Goal: Task Accomplishment & Management: Use online tool/utility

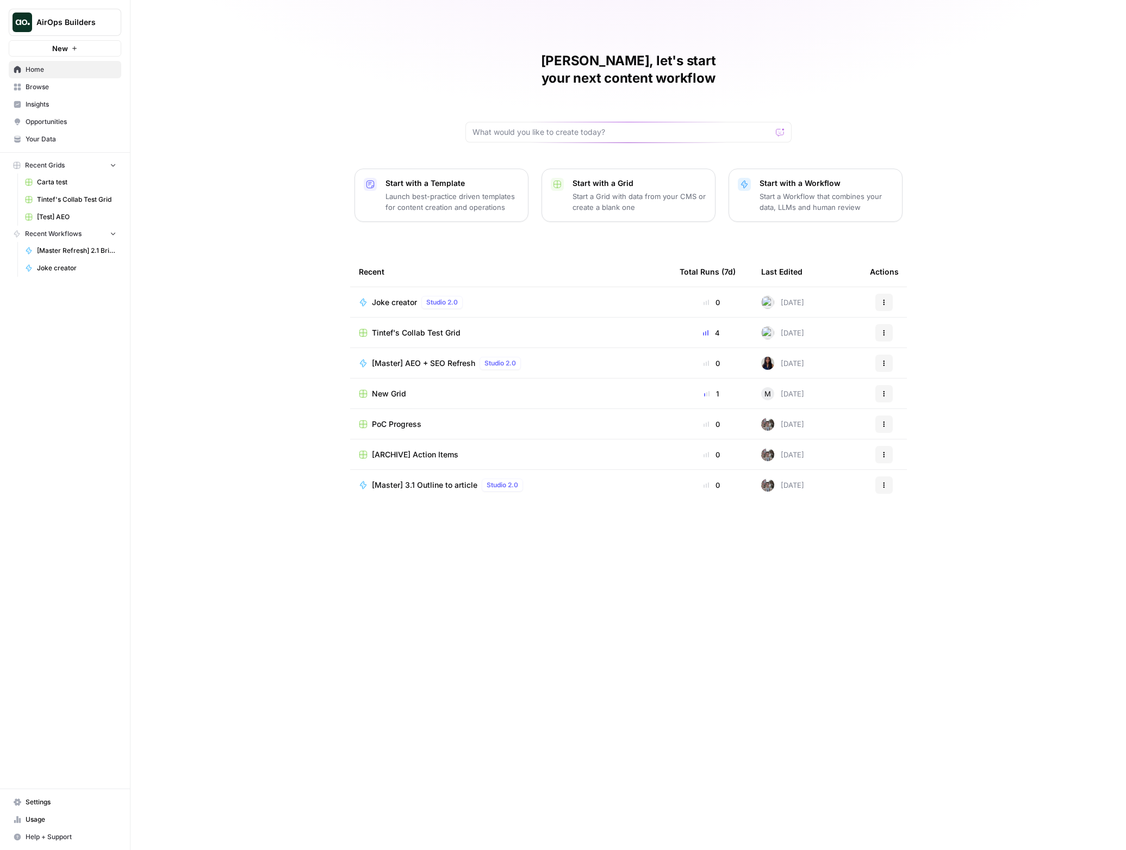
click at [75, 806] on span "Settings" at bounding box center [71, 802] width 91 height 10
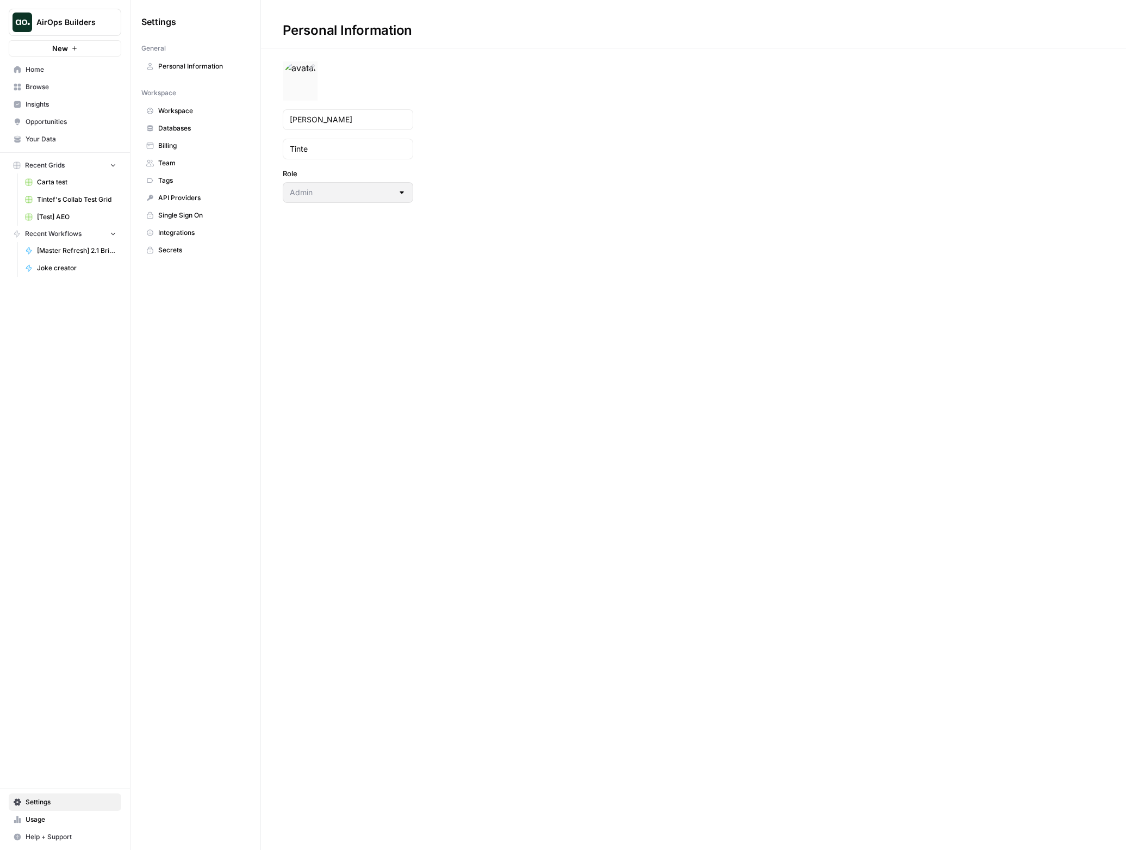
click at [302, 89] on img at bounding box center [300, 78] width 34 height 35
click at [881, 56] on div "Personal Information [PERSON_NAME] Role Admin" at bounding box center [693, 101] width 865 height 203
drag, startPoint x: 311, startPoint y: 104, endPoint x: 308, endPoint y: 92, distance: 12.4
click at [310, 101] on form "[PERSON_NAME] Role Admin" at bounding box center [348, 131] width 174 height 141
click at [307, 83] on img at bounding box center [300, 78] width 34 height 35
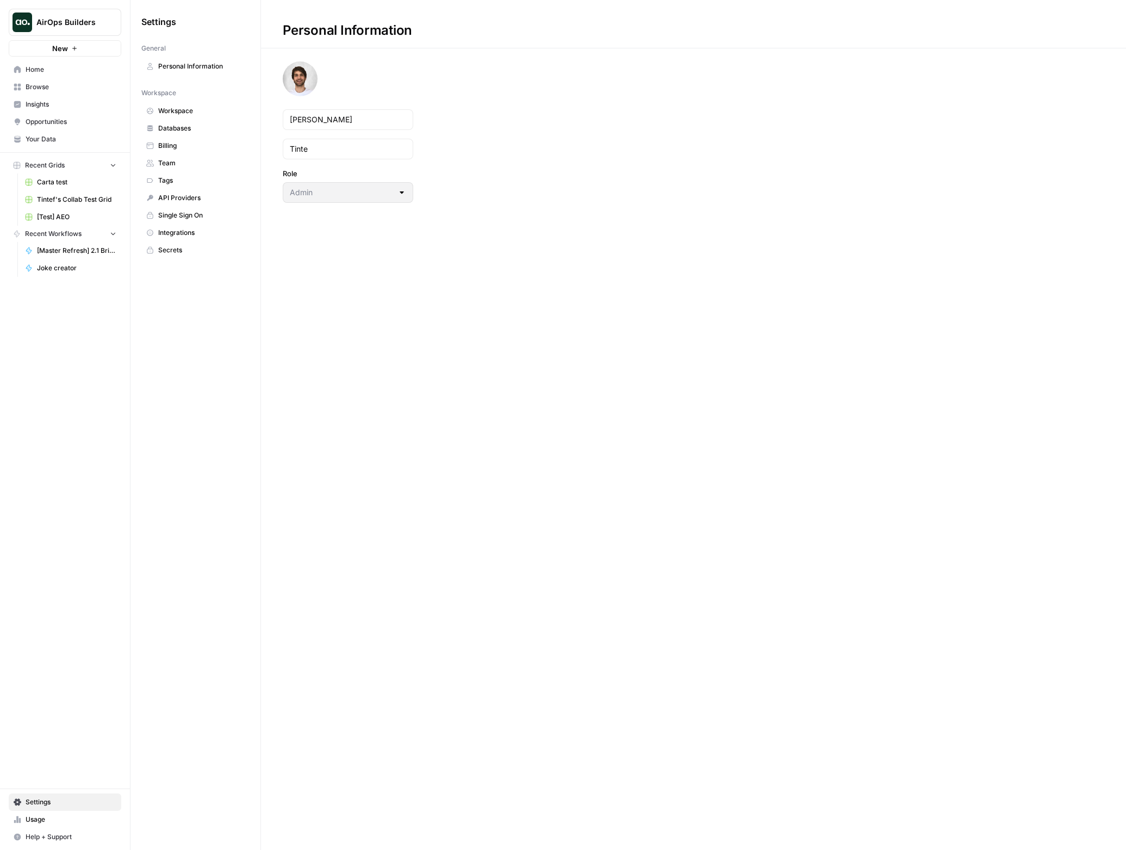
click at [473, 97] on div "Personal Information [PERSON_NAME] Role Admin" at bounding box center [693, 101] width 865 height 203
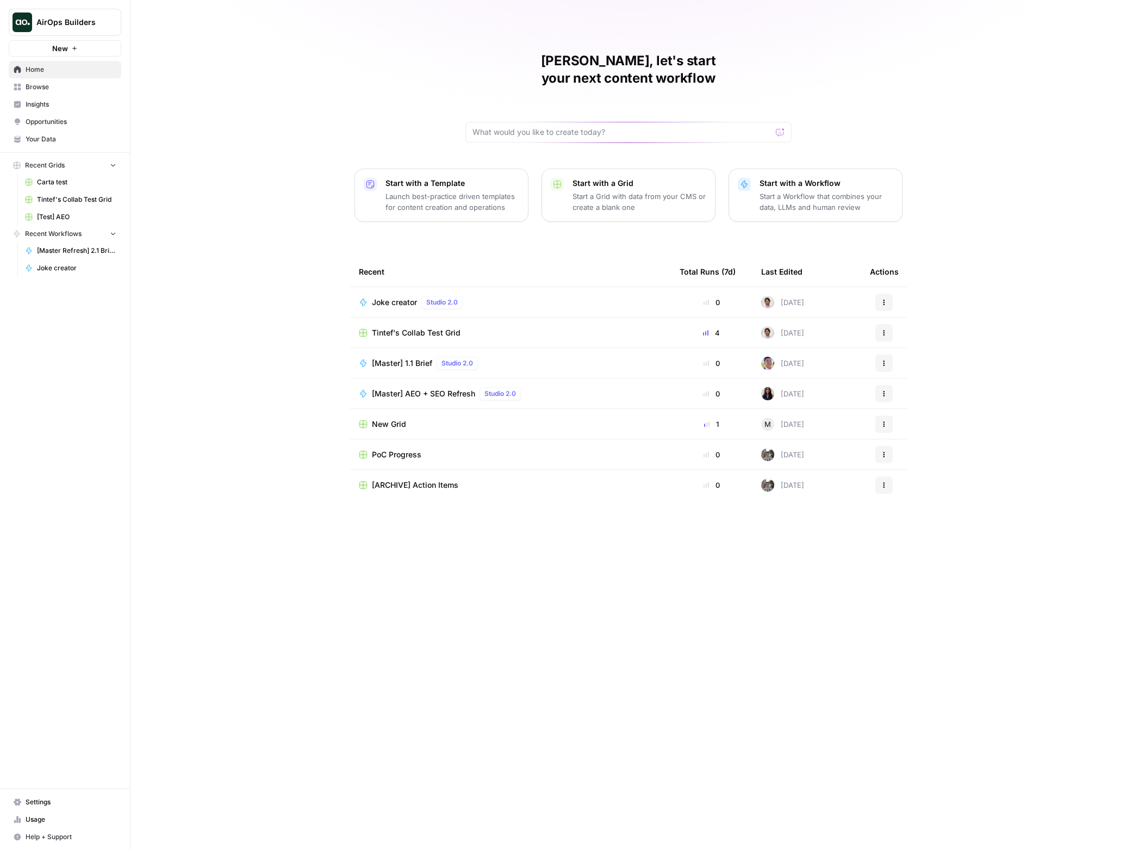
click at [398, 327] on span "Tintef's Collab Test Grid" at bounding box center [416, 332] width 89 height 11
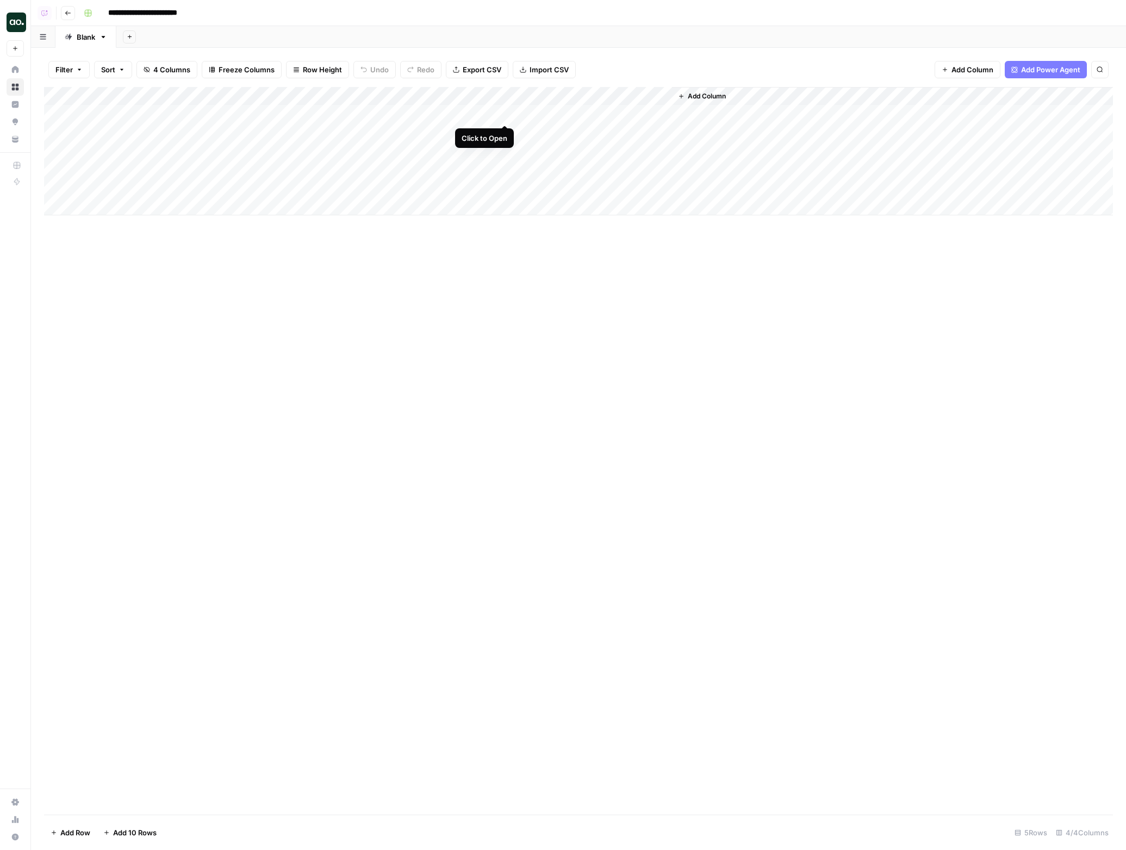
click at [508, 115] on div "Add Column" at bounding box center [578, 151] width 1069 height 128
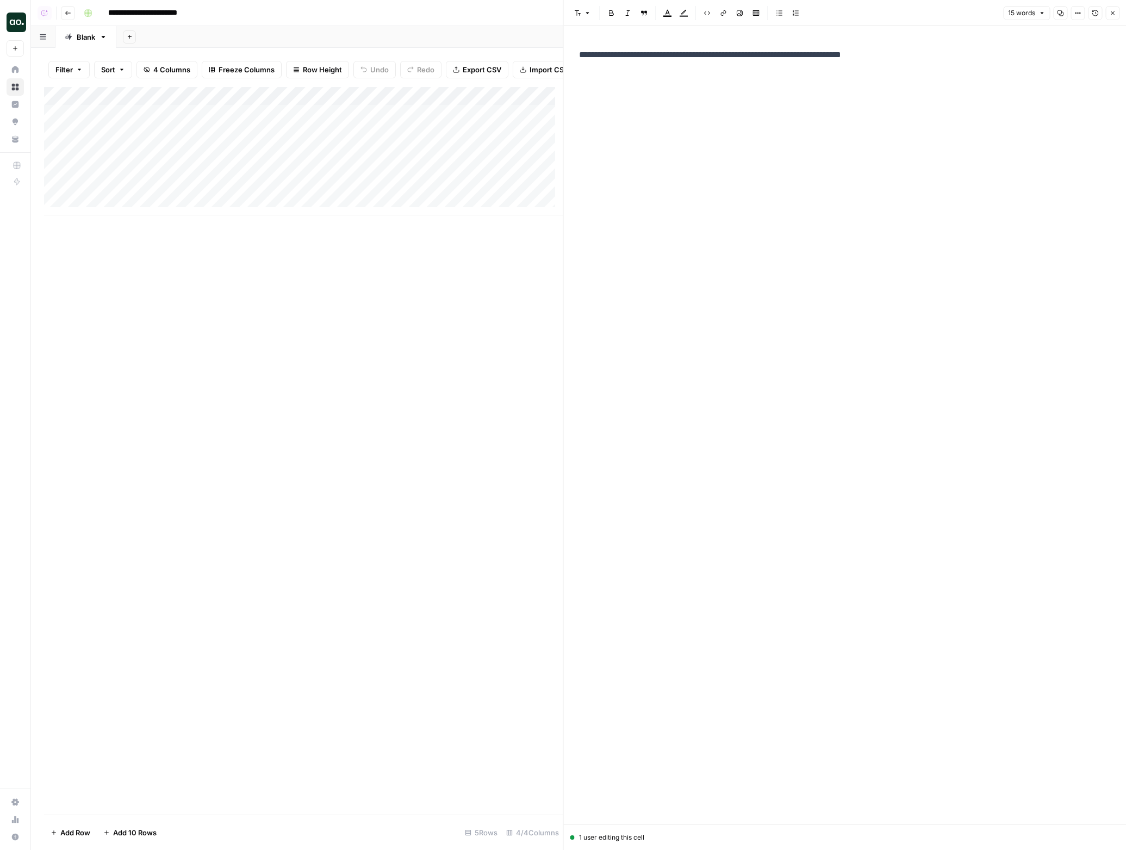
click at [965, 57] on p "**********" at bounding box center [845, 55] width 532 height 14
click at [1110, 14] on icon "button" at bounding box center [1112, 13] width 7 height 7
